Goal: Task Accomplishment & Management: Use online tool/utility

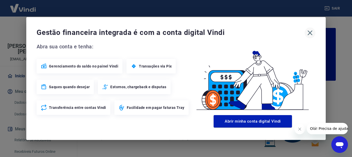
click at [309, 35] on icon "button" at bounding box center [310, 33] width 8 height 8
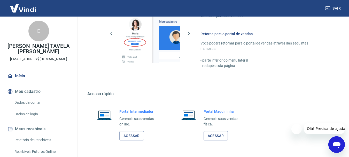
scroll to position [320, 0]
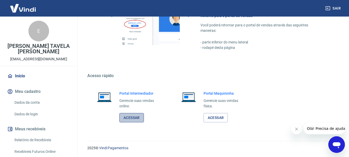
click at [128, 119] on link "Acessar" at bounding box center [131, 118] width 25 height 10
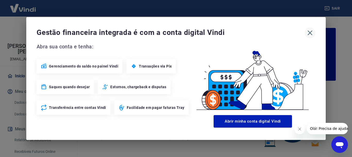
click at [310, 32] on icon "button" at bounding box center [310, 32] width 5 height 5
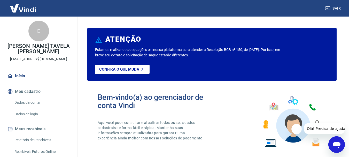
click at [296, 129] on icon "Fechar mensagem da empresa" at bounding box center [296, 129] width 4 height 4
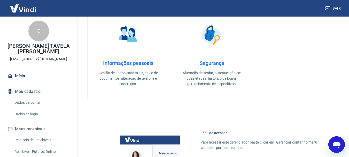
scroll to position [284, 0]
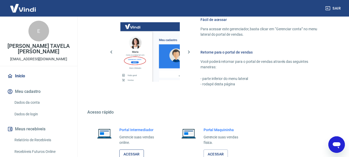
click at [139, 152] on link "Acessar" at bounding box center [131, 154] width 25 height 10
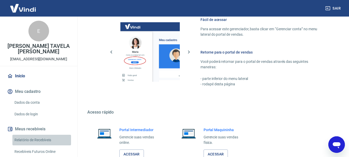
click at [44, 138] on link "Relatório de Recebíveis" at bounding box center [41, 139] width 59 height 11
